Goal: Task Accomplishment & Management: Complete application form

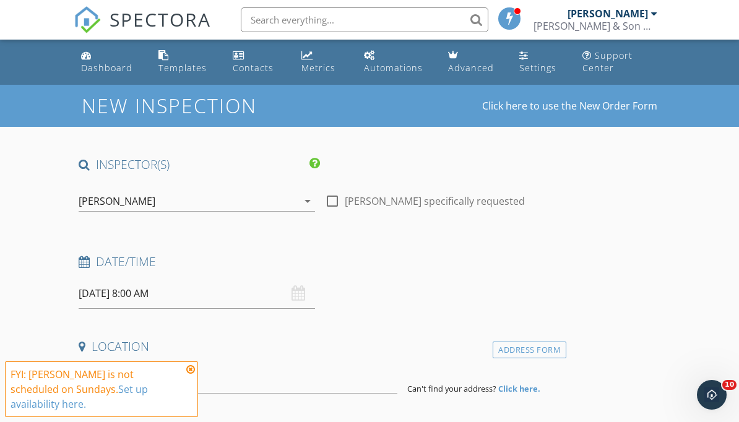
click at [110, 296] on input "[DATE] 8:00 AM" at bounding box center [197, 294] width 236 height 30
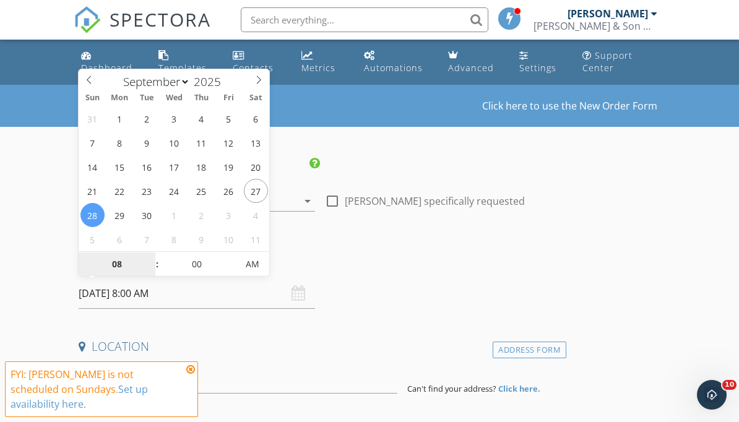
type input "[DATE] 8:00 AM"
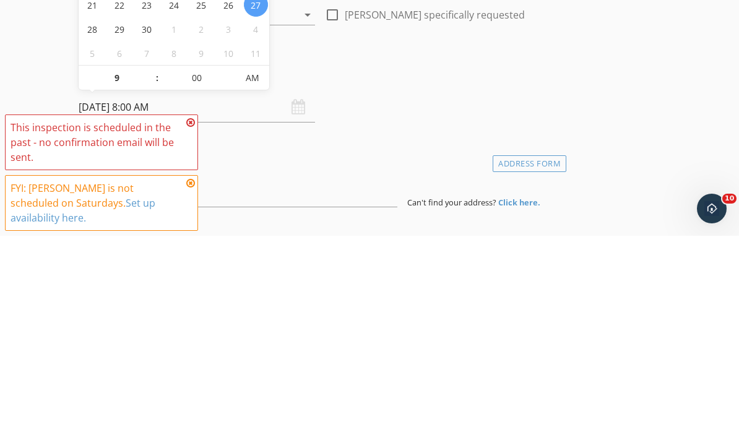
type input "09"
type input "[DATE] 9:00 AM"
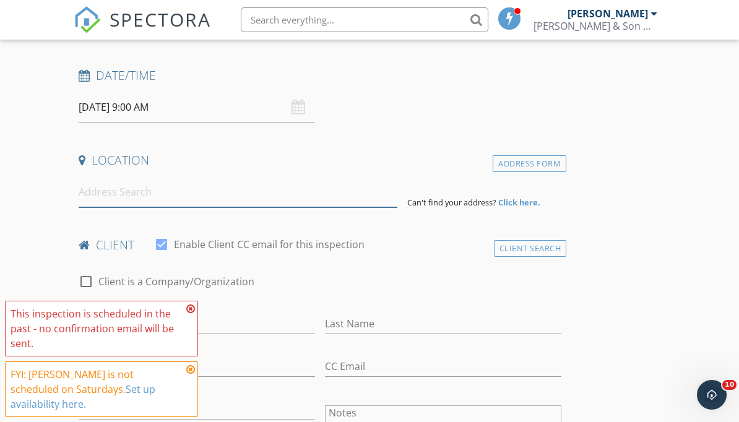
click at [103, 205] on input at bounding box center [238, 192] width 319 height 30
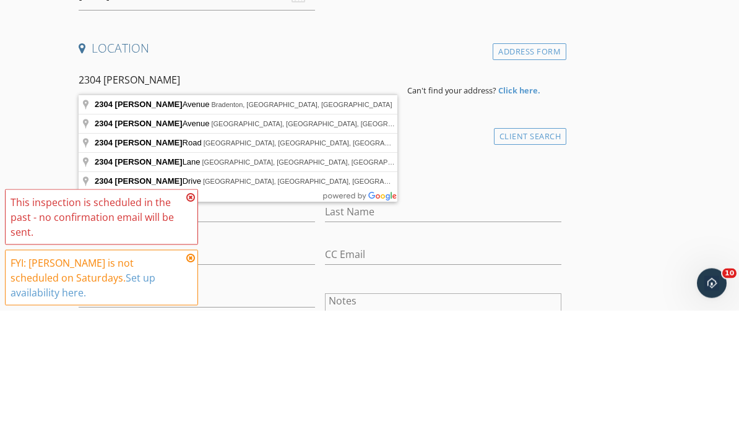
type input "[STREET_ADDRESS][PERSON_NAME]"
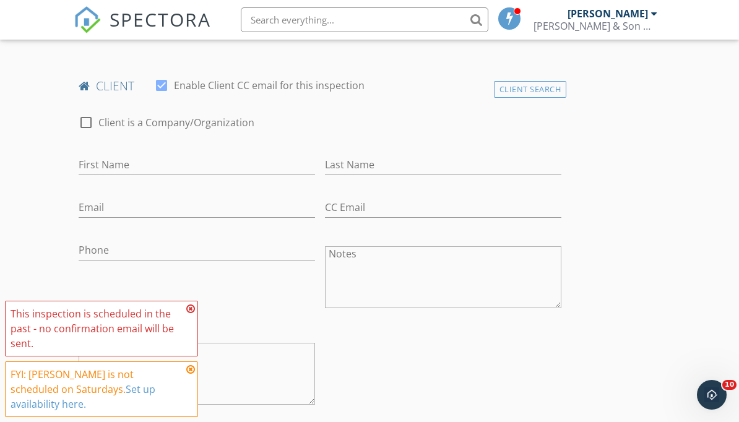
scroll to position [625, 0]
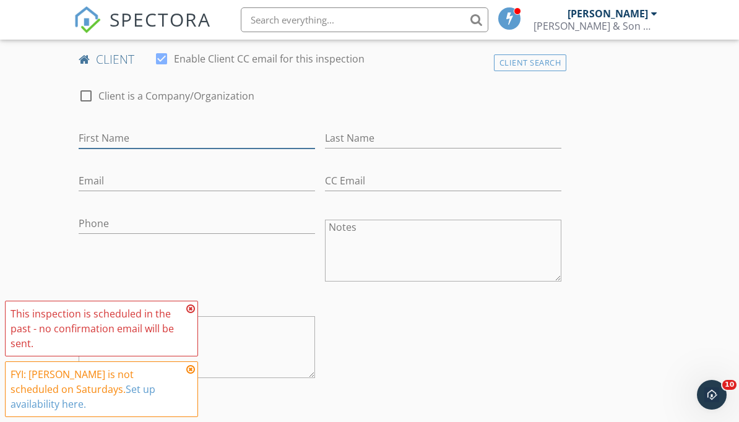
click at [100, 132] on input "First Name" at bounding box center [197, 138] width 236 height 20
type input "Nichole Leigh"
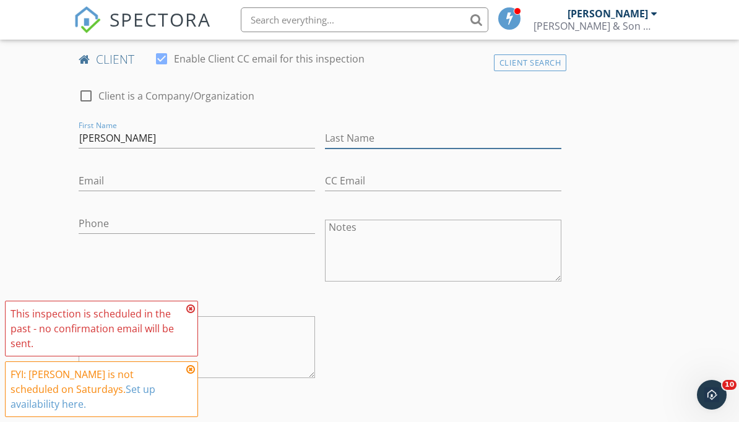
click at [392, 139] on input "Last Name" at bounding box center [443, 138] width 236 height 20
type input "h"
type input "Hinkle"
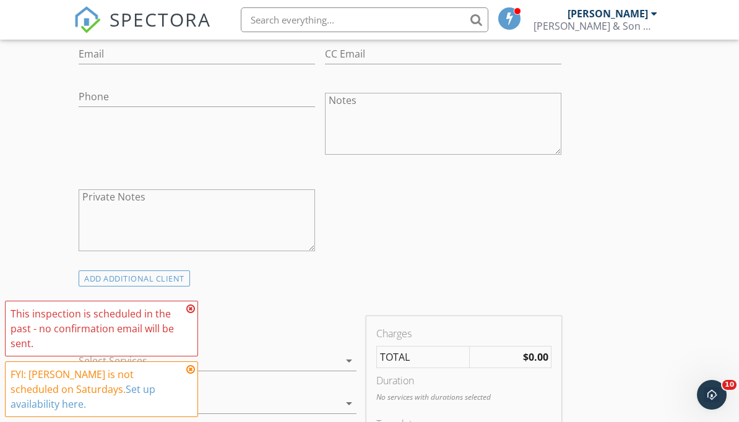
scroll to position [929, 0]
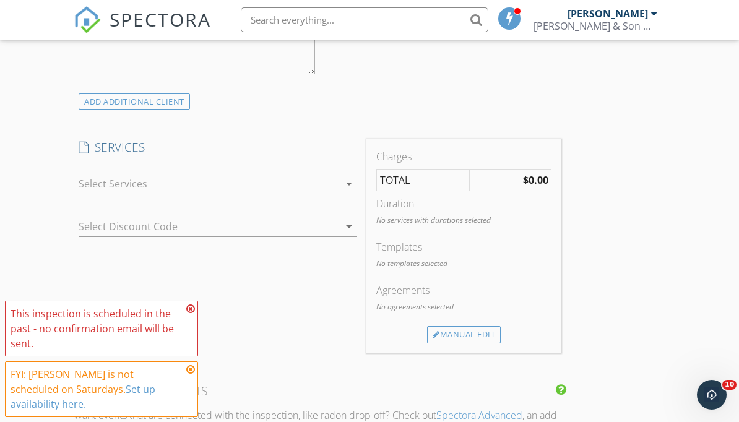
click at [91, 193] on div "arrow_drop_down" at bounding box center [217, 184] width 277 height 20
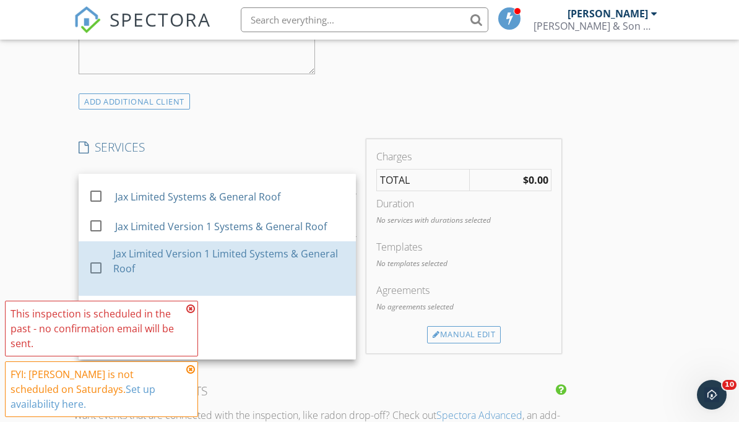
scroll to position [253, 0]
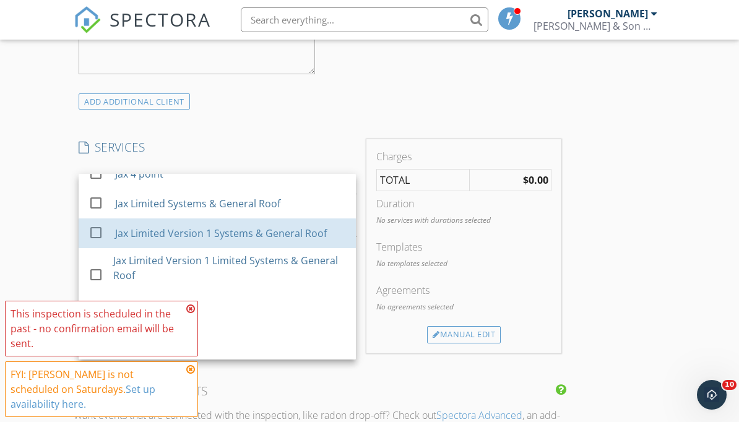
click at [102, 236] on div at bounding box center [95, 232] width 21 height 21
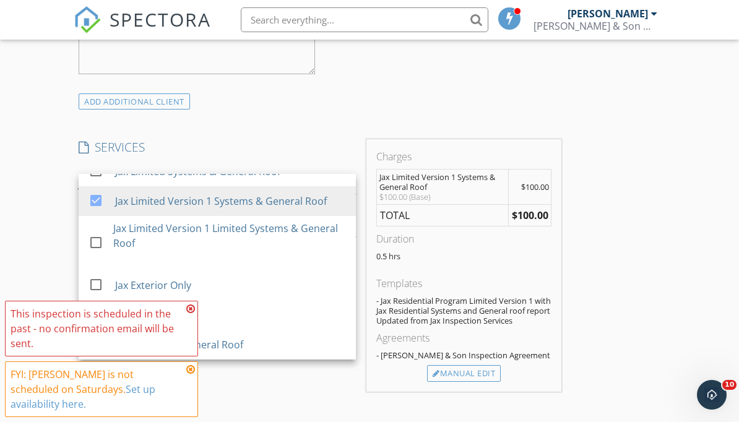
scroll to position [285, 0]
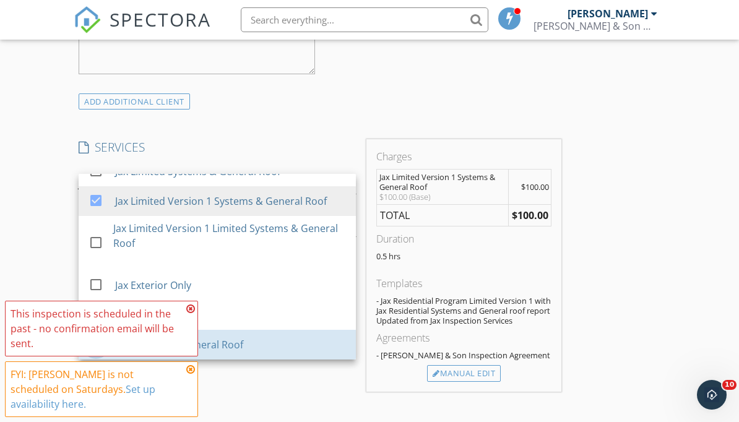
click at [97, 342] on div at bounding box center [95, 344] width 21 height 21
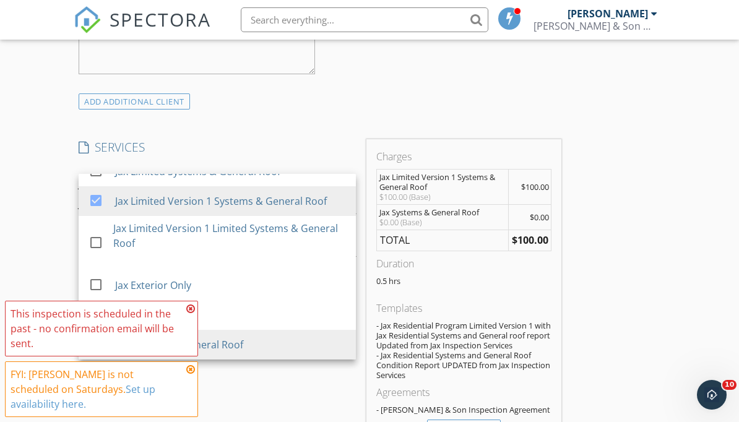
click at [643, 345] on div "INSPECTOR(S) check_box Nathan Wilson PRIMARY Nathan Wilson arrow_drop_down chec…" at bounding box center [369, 288] width 591 height 2123
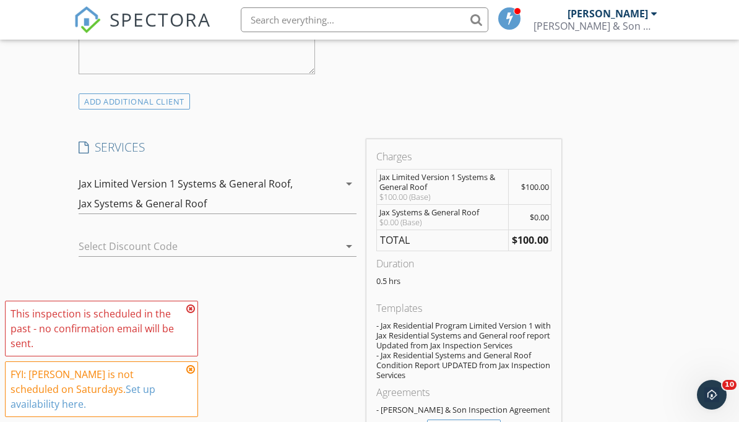
click at [190, 314] on icon at bounding box center [190, 309] width 9 height 10
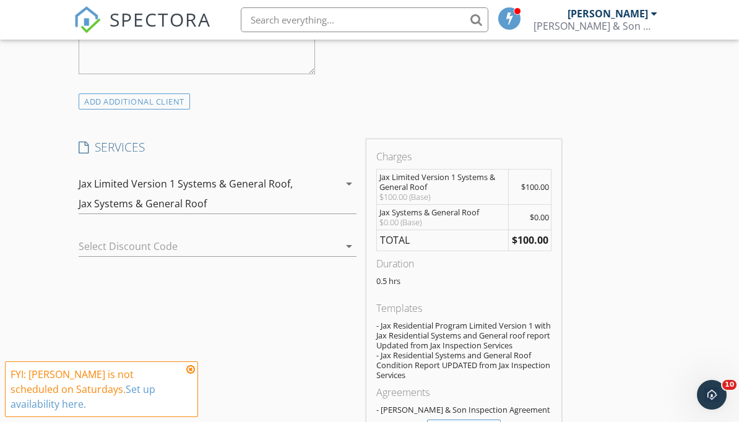
click at [186, 374] on icon at bounding box center [190, 370] width 9 height 10
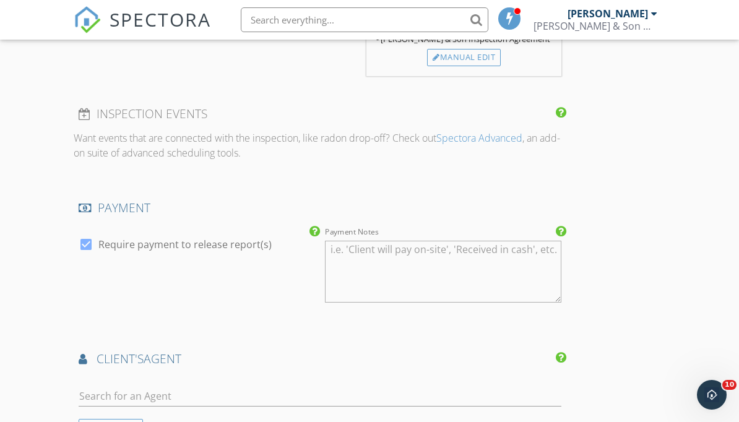
scroll to position [1302, 0]
click at [89, 245] on div at bounding box center [86, 242] width 21 height 21
checkbox input "false"
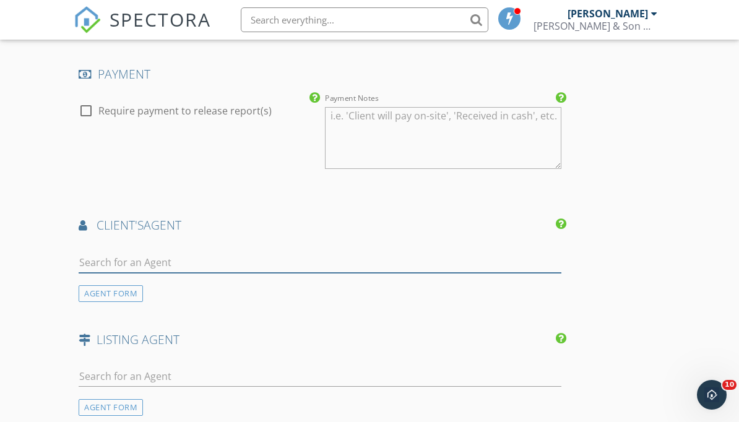
click at [106, 254] on input "text" at bounding box center [320, 263] width 483 height 20
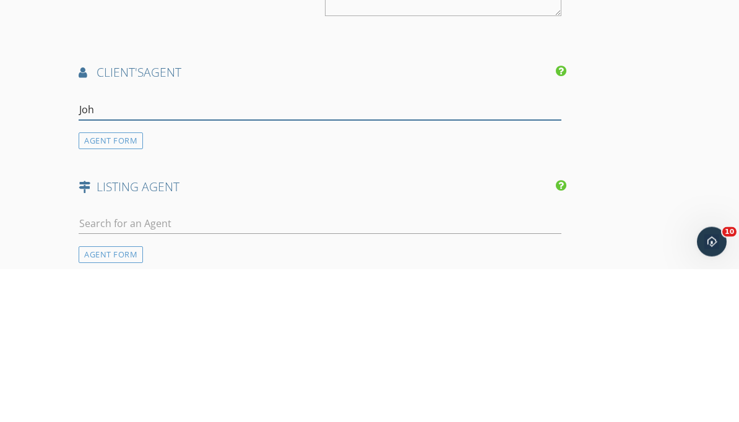
type input "John"
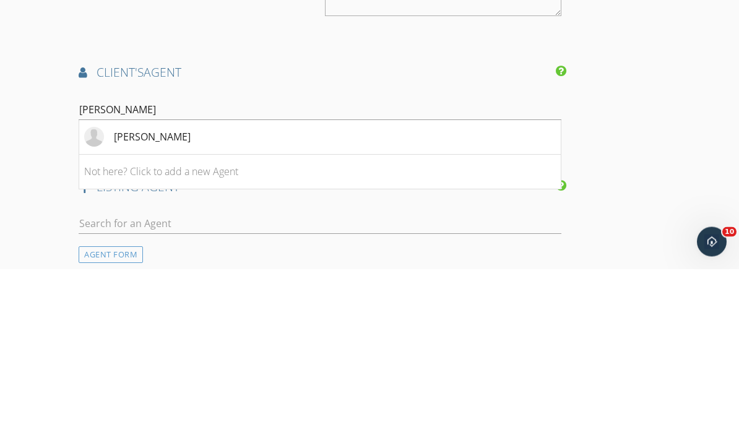
click at [115, 283] on div "[PERSON_NAME]" at bounding box center [152, 290] width 77 height 15
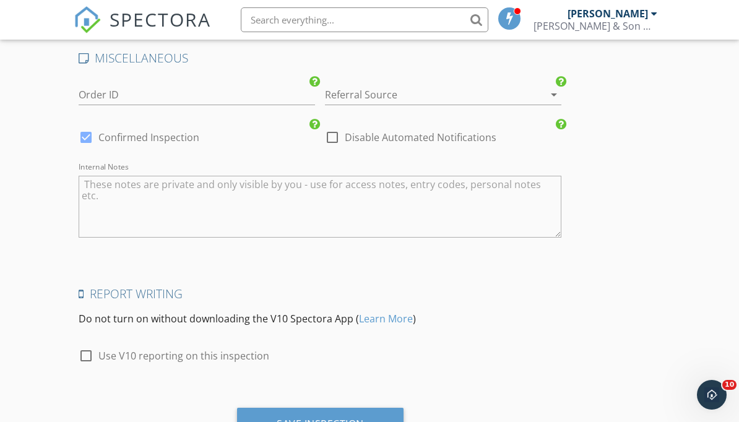
scroll to position [2110, 0]
click at [254, 422] on div "Save Inspection" at bounding box center [320, 425] width 167 height 33
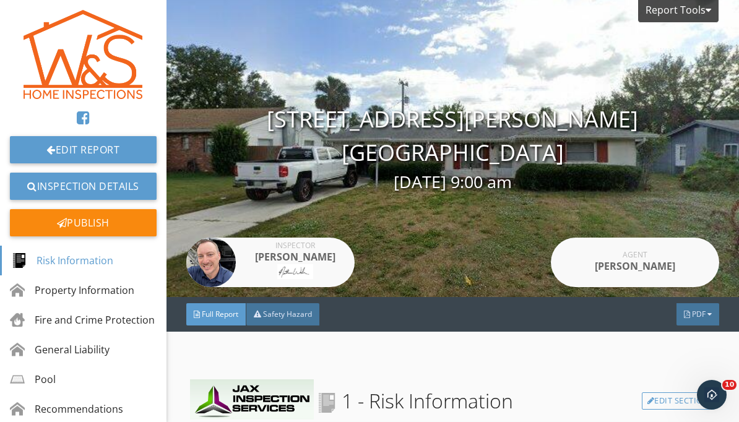
click at [696, 318] on span "PDF" at bounding box center [699, 314] width 14 height 11
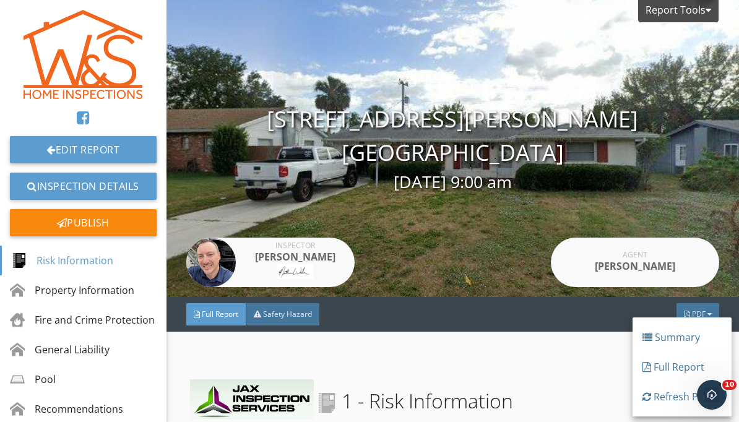
click at [668, 370] on div "Full Report" at bounding box center [682, 367] width 79 height 15
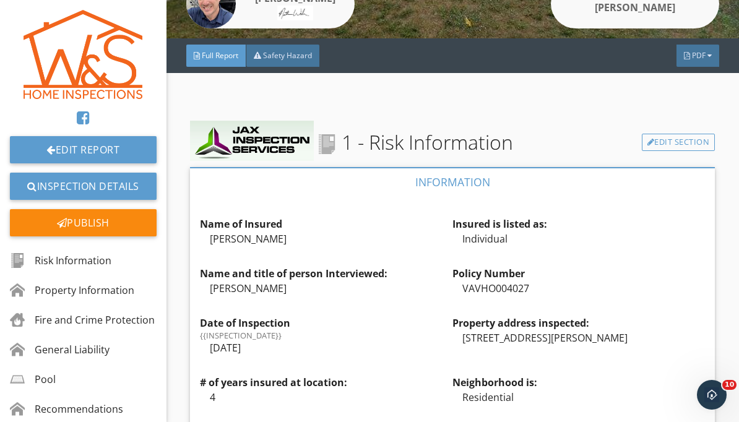
scroll to position [264, 0]
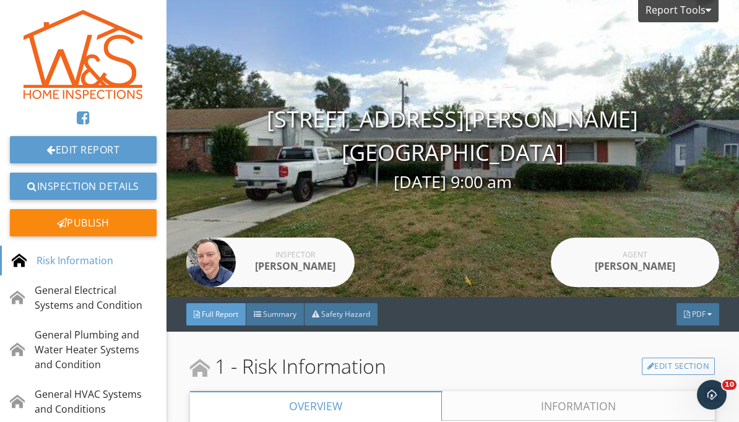
click at [694, 313] on span "PDF" at bounding box center [699, 314] width 14 height 11
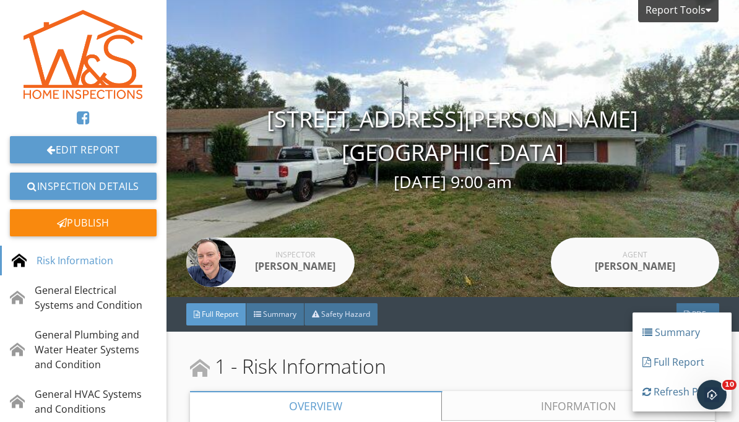
click at [672, 366] on div "Full Report" at bounding box center [682, 362] width 79 height 15
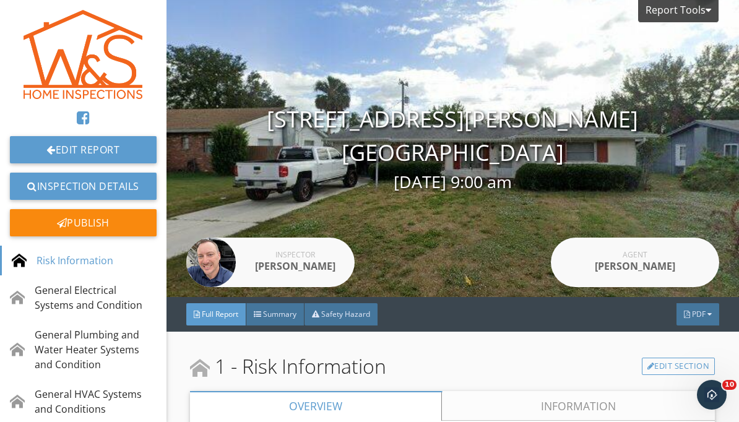
click at [698, 317] on span "PDF" at bounding box center [699, 314] width 14 height 11
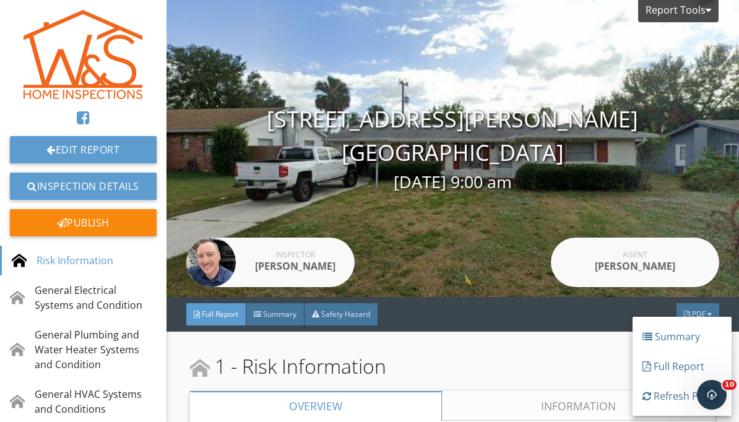
click at [669, 397] on div "Refresh PDFs" at bounding box center [682, 396] width 79 height 15
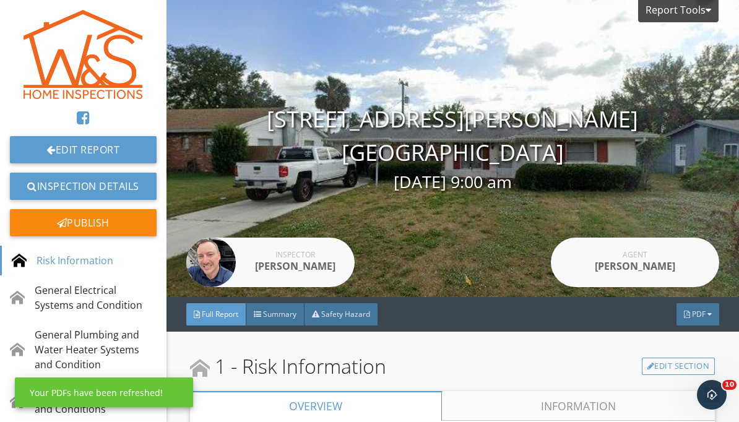
click at [696, 318] on span "PDF" at bounding box center [699, 314] width 14 height 11
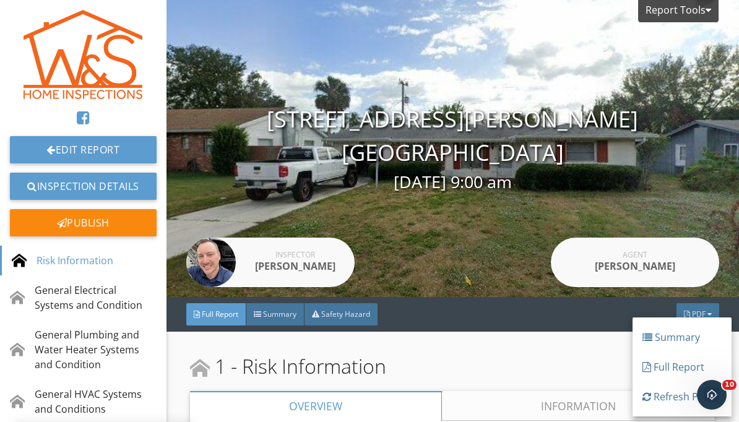
click at [670, 366] on div "Full Report" at bounding box center [682, 367] width 79 height 15
